Goal: Check status: Check status

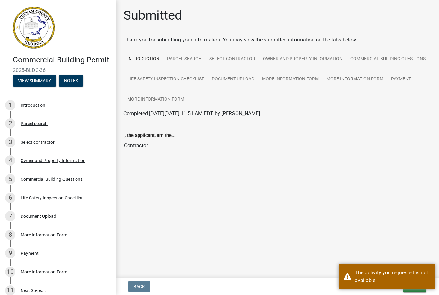
click at [381, 185] on main "Submitted Thank you for submitting your information. You may view the submitted…" at bounding box center [277, 137] width 323 height 275
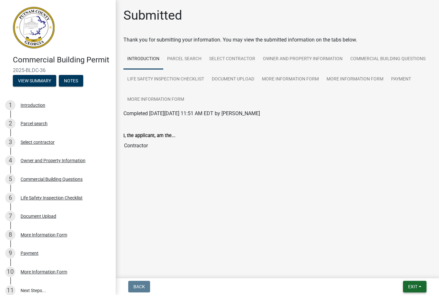
click at [410, 290] on button "Exit" at bounding box center [414, 287] width 23 height 12
click at [395, 270] on button "Save & Exit" at bounding box center [400, 269] width 51 height 15
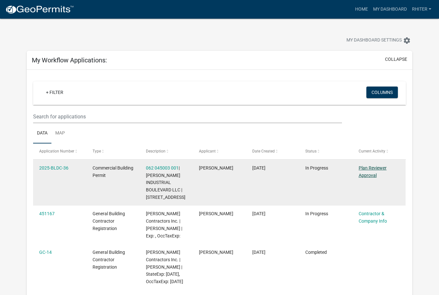
click at [368, 173] on link "Plan Reviewer Approval" at bounding box center [373, 171] width 28 height 13
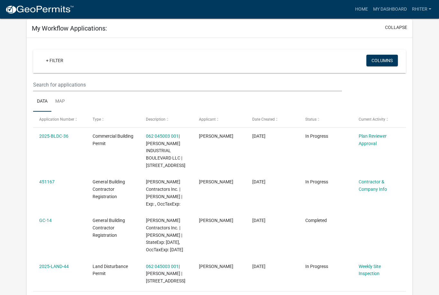
scroll to position [32, 0]
click at [423, 178] on app-user-applications "more_horiz Home My Dashboard RHiter Account Contractor Profile Logout My Dashbo…" at bounding box center [219, 268] width 439 height 562
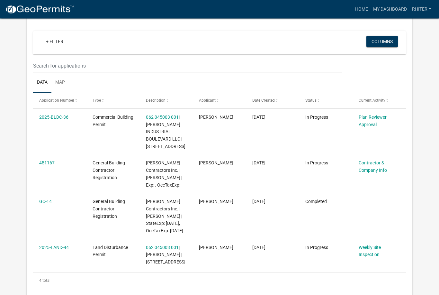
scroll to position [50, 0]
